Goal: Task Accomplishment & Management: Use online tool/utility

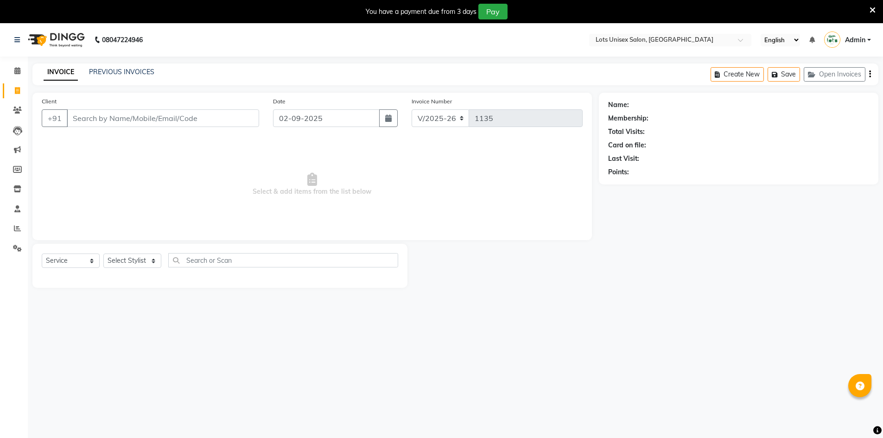
select select "7339"
select select "service"
click at [17, 232] on span at bounding box center [17, 228] width 16 height 11
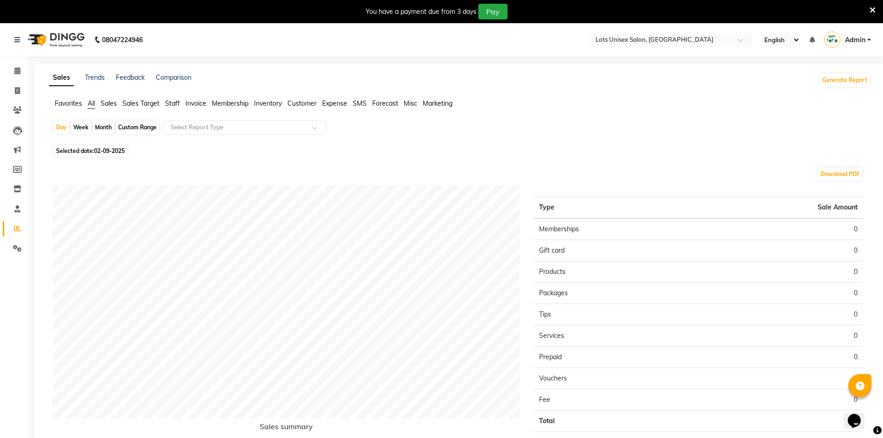
click at [100, 149] on span "02-09-2025" at bounding box center [109, 150] width 31 height 7
select select "9"
select select "2025"
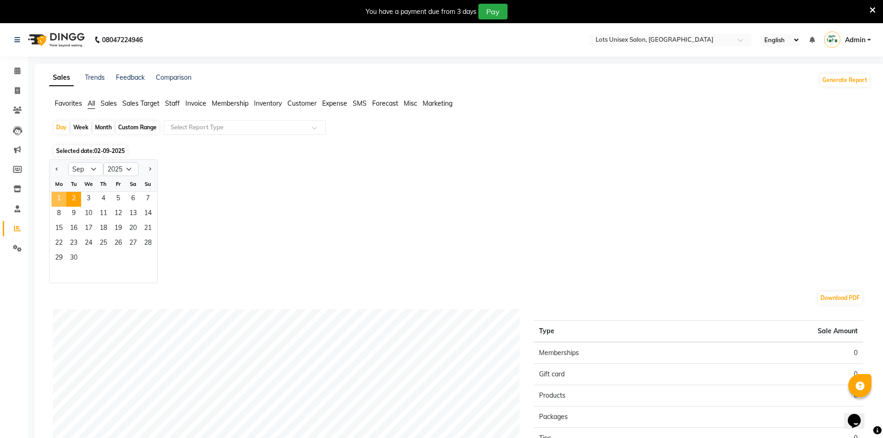
click at [61, 195] on span "1" at bounding box center [58, 199] width 15 height 15
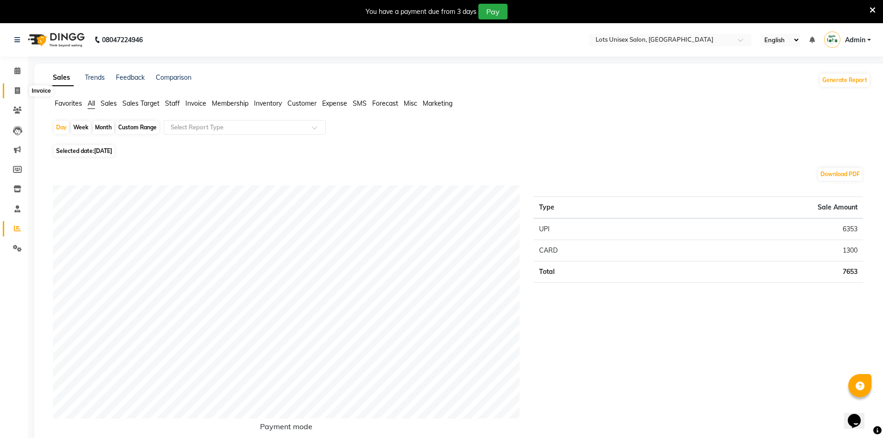
click at [22, 89] on span at bounding box center [17, 91] width 16 height 11
select select "service"
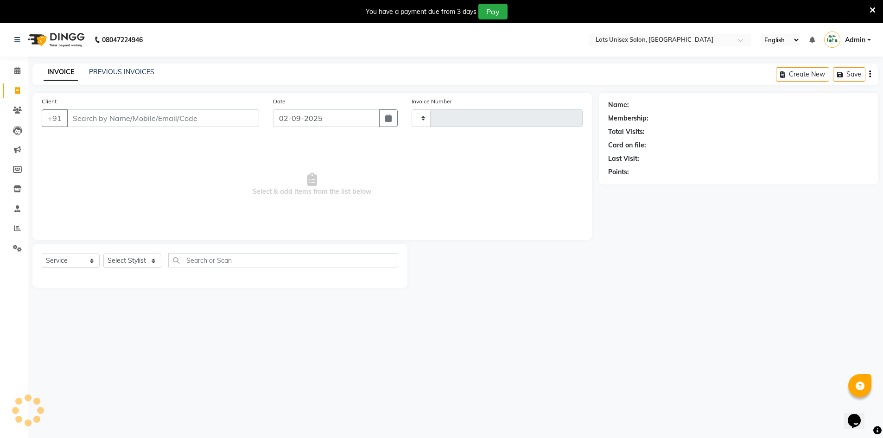
scroll to position [23, 0]
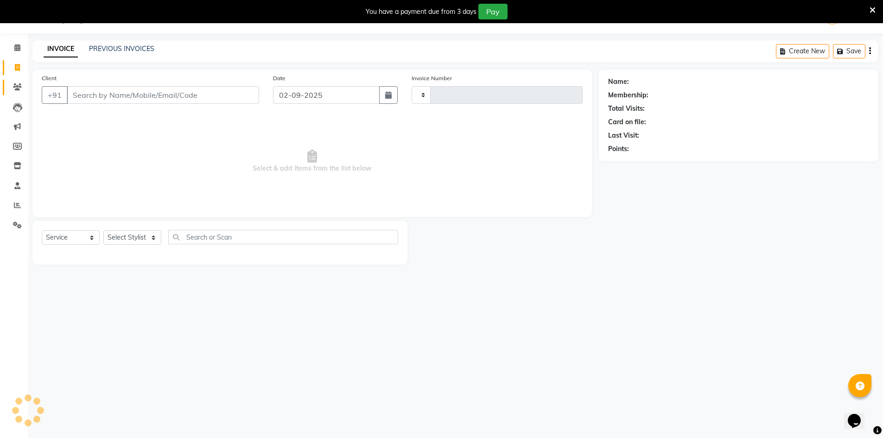
type input "1135"
select select "7339"
